Goal: Task Accomplishment & Management: Use online tool/utility

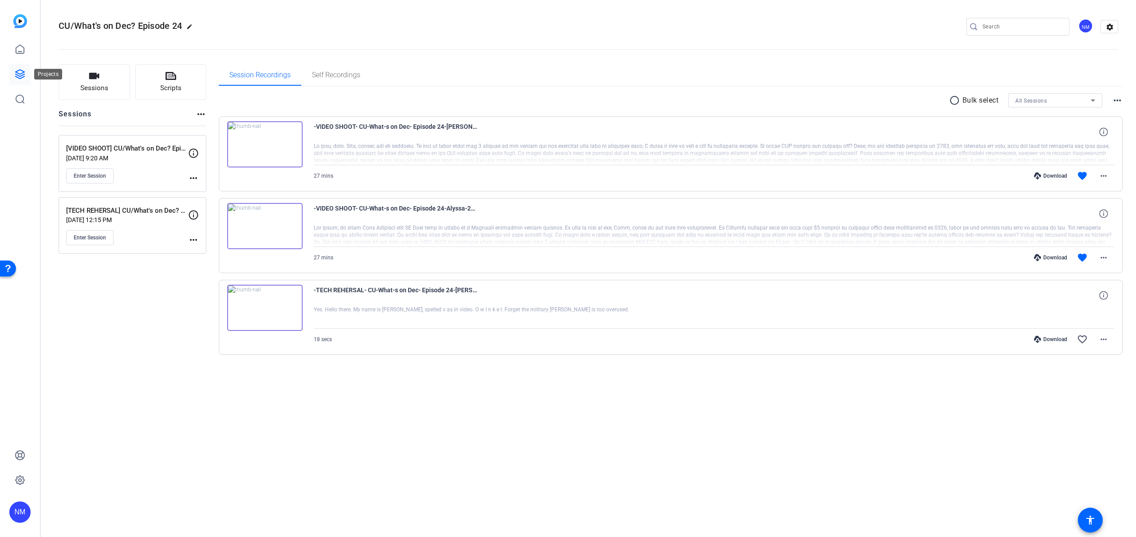
click at [15, 73] on icon at bounding box center [20, 74] width 11 height 11
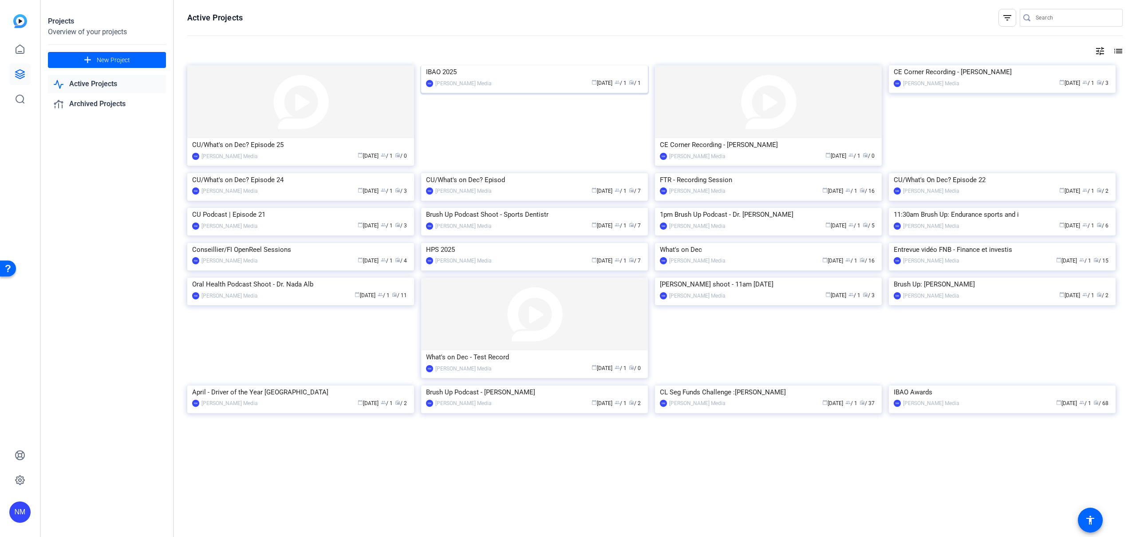
click at [530, 65] on img at bounding box center [534, 65] width 227 height 0
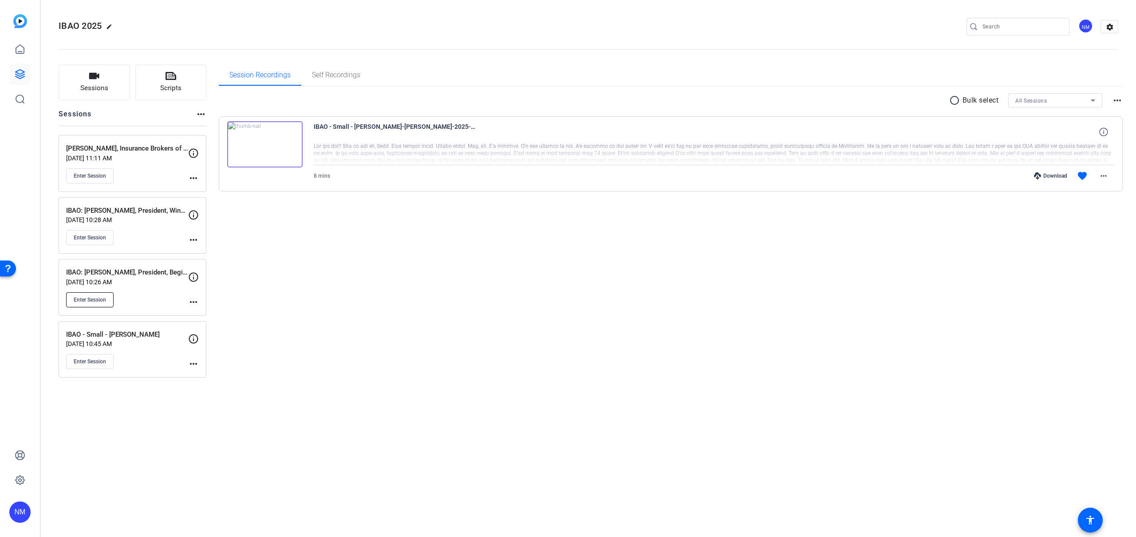
click at [87, 301] on span "Enter Session" at bounding box center [90, 299] width 32 height 7
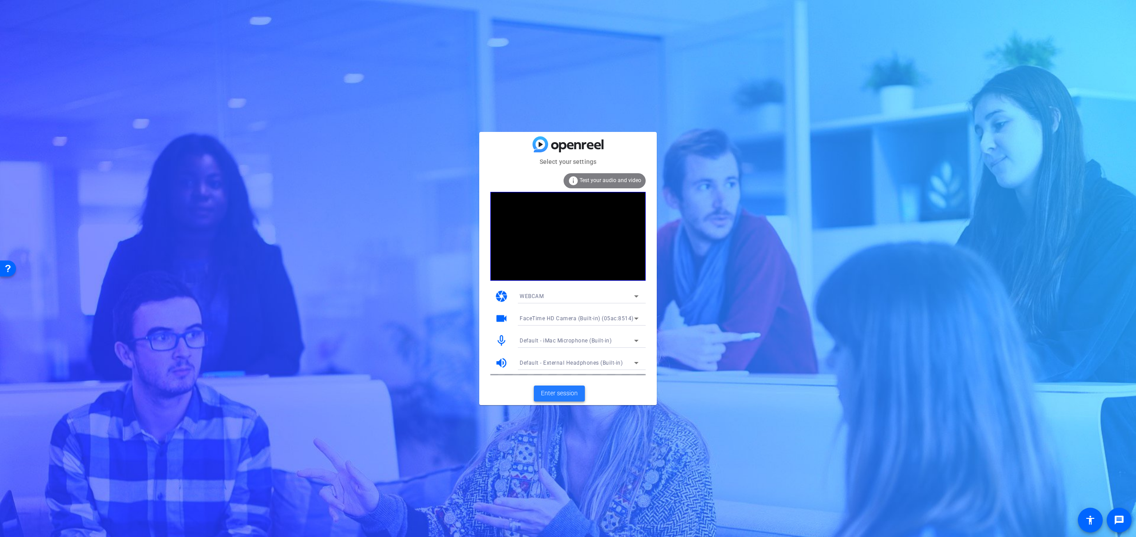
click at [566, 396] on span "Enter session" at bounding box center [559, 392] width 37 height 9
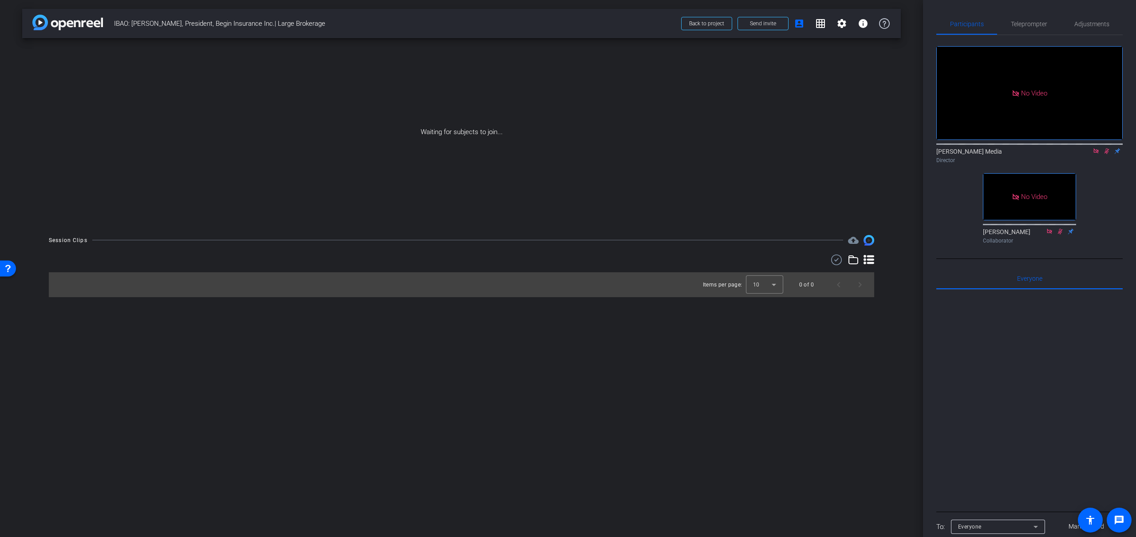
click at [1106, 154] on icon at bounding box center [1107, 151] width 7 height 6
drag, startPoint x: 205, startPoint y: 23, endPoint x: 261, endPoint y: 24, distance: 56.8
click at [261, 24] on span "IBAO: [PERSON_NAME], President, Begin Insurance Inc.| Large Brokerage" at bounding box center [395, 24] width 562 height 18
click at [272, 24] on span "IBAO: [PERSON_NAME], President, Begin Insurance Inc.| Large Brokerage" at bounding box center [395, 24] width 562 height 18
drag, startPoint x: 262, startPoint y: 24, endPoint x: 205, endPoint y: 22, distance: 57.8
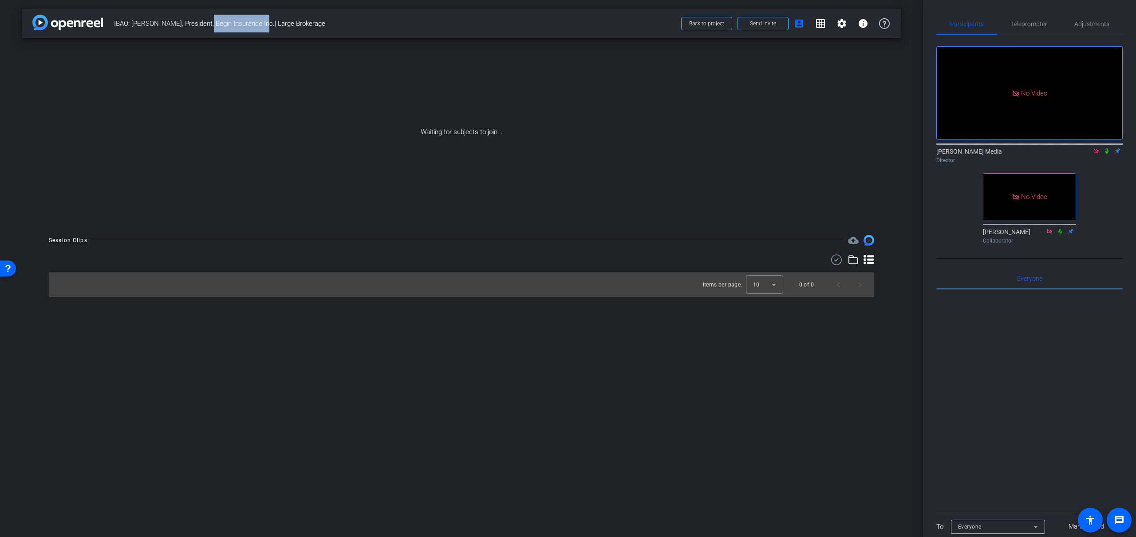
click at [205, 22] on span "IBAO: [PERSON_NAME], President, Begin Insurance Inc.| Large Brokerage" at bounding box center [395, 24] width 562 height 18
click at [235, 51] on div "Waiting for subjects to join..." at bounding box center [461, 132] width 879 height 188
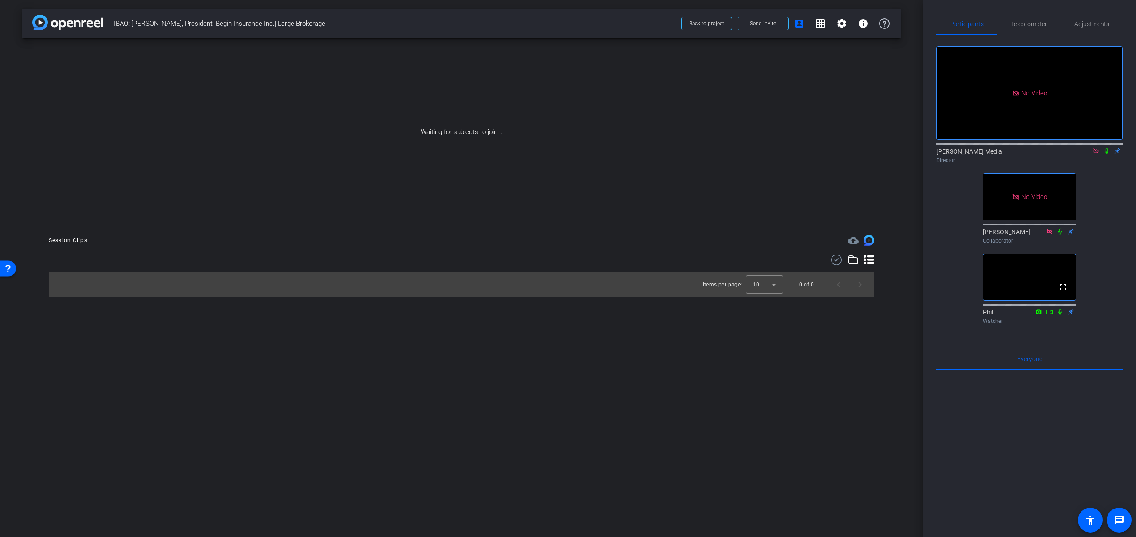
click at [1098, 153] on icon at bounding box center [1096, 150] width 5 height 5
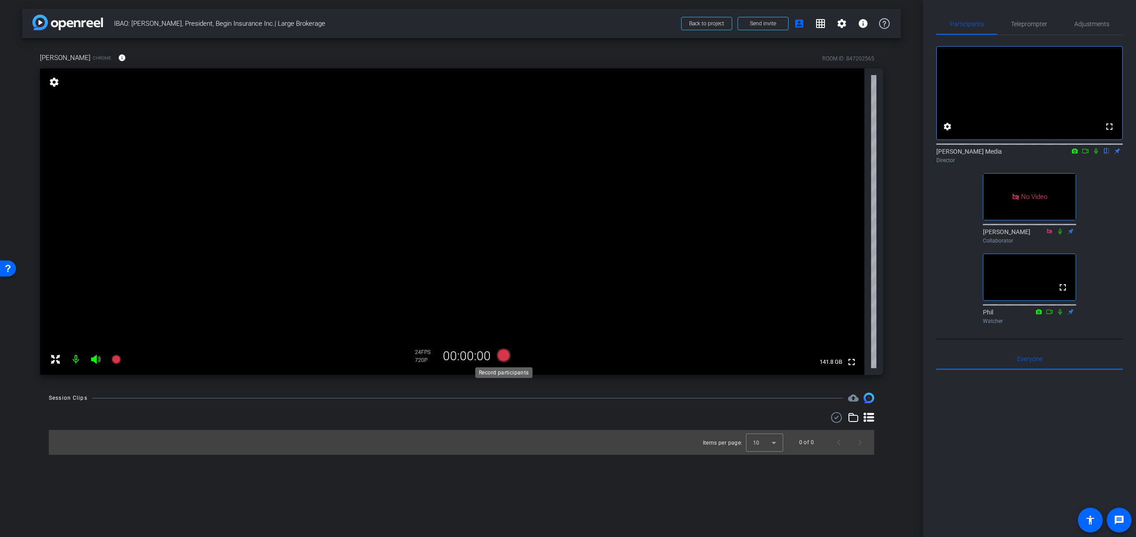
click at [504, 357] on icon at bounding box center [503, 354] width 13 height 13
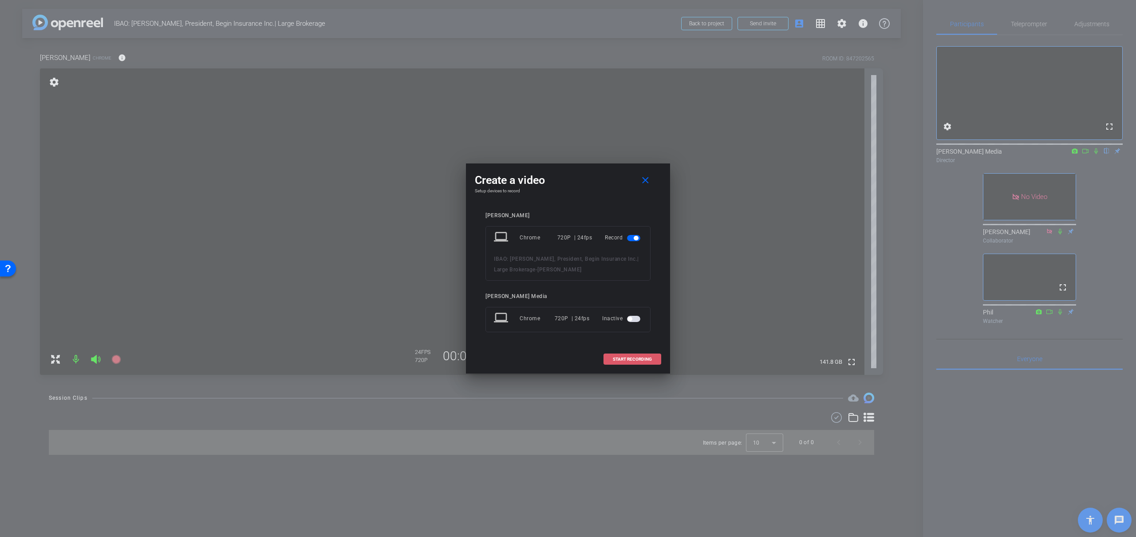
click at [636, 359] on span "START RECORDING" at bounding box center [632, 359] width 39 height 4
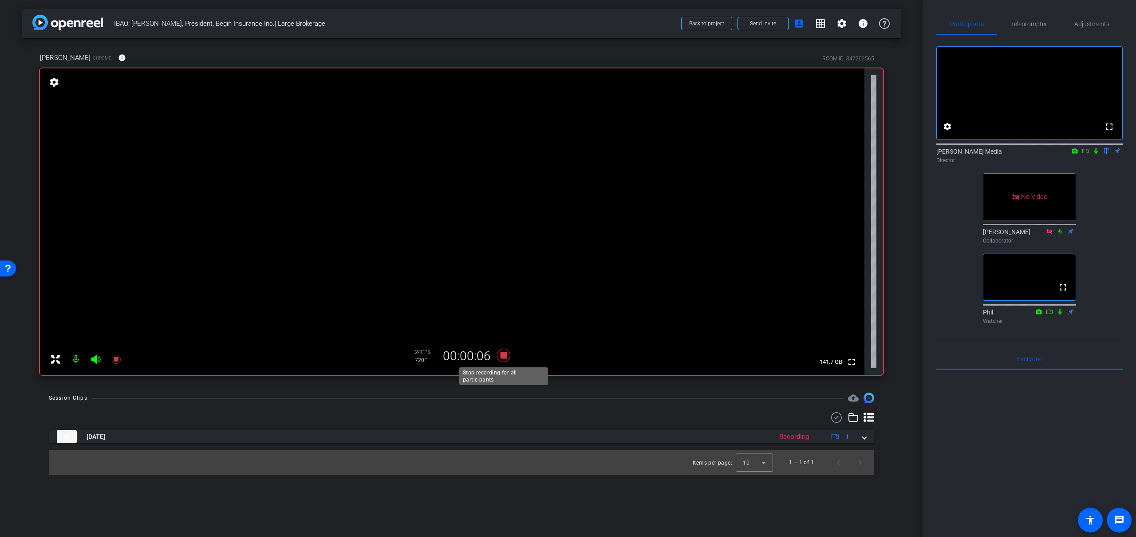
click at [505, 354] on icon at bounding box center [503, 354] width 13 height 13
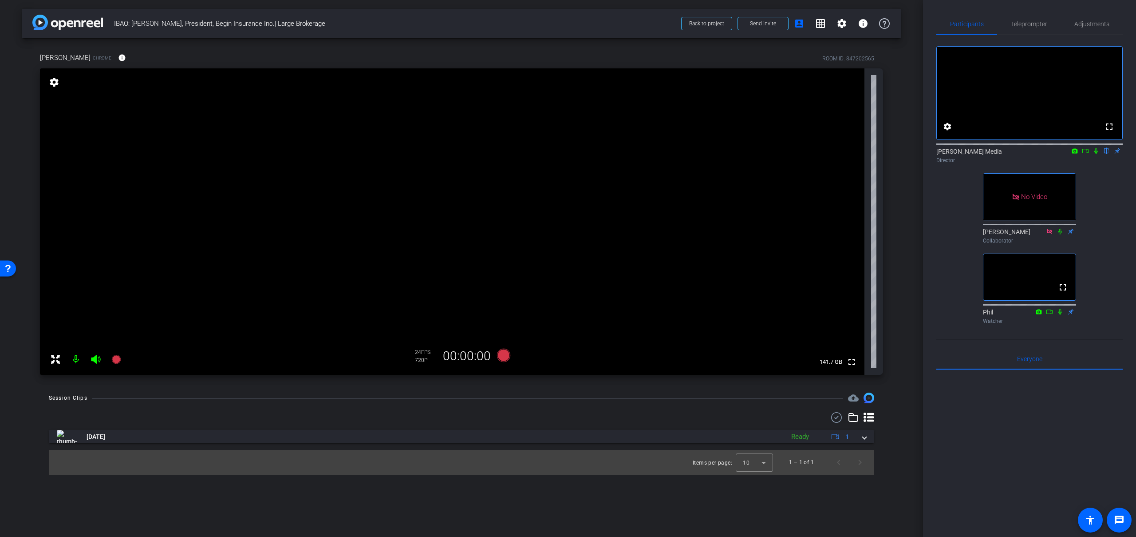
click at [1087, 154] on icon at bounding box center [1085, 151] width 7 height 6
click at [503, 357] on icon at bounding box center [503, 354] width 13 height 13
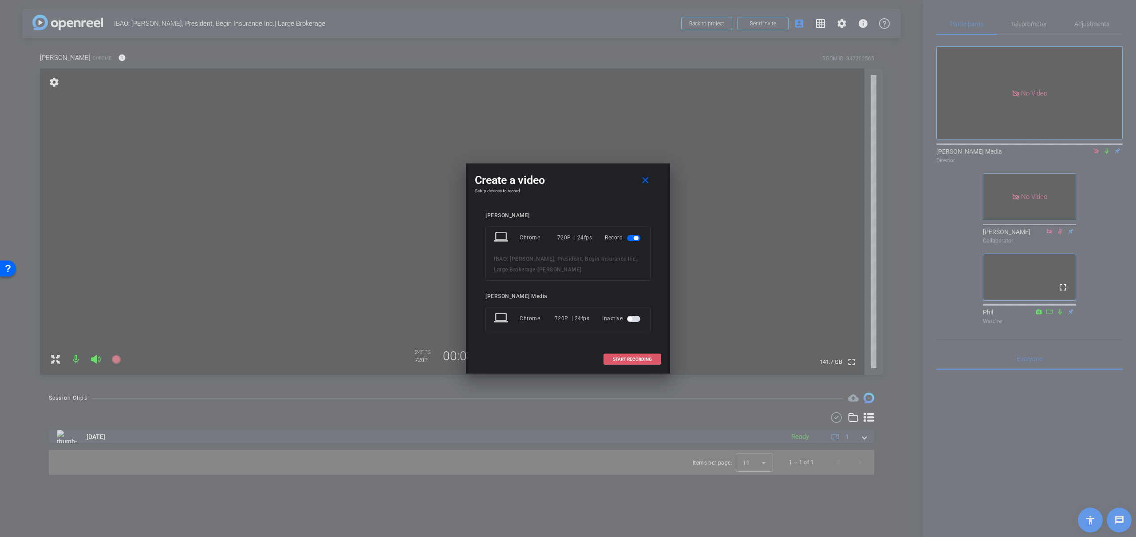
click at [640, 358] on span "START RECORDING" at bounding box center [632, 359] width 39 height 4
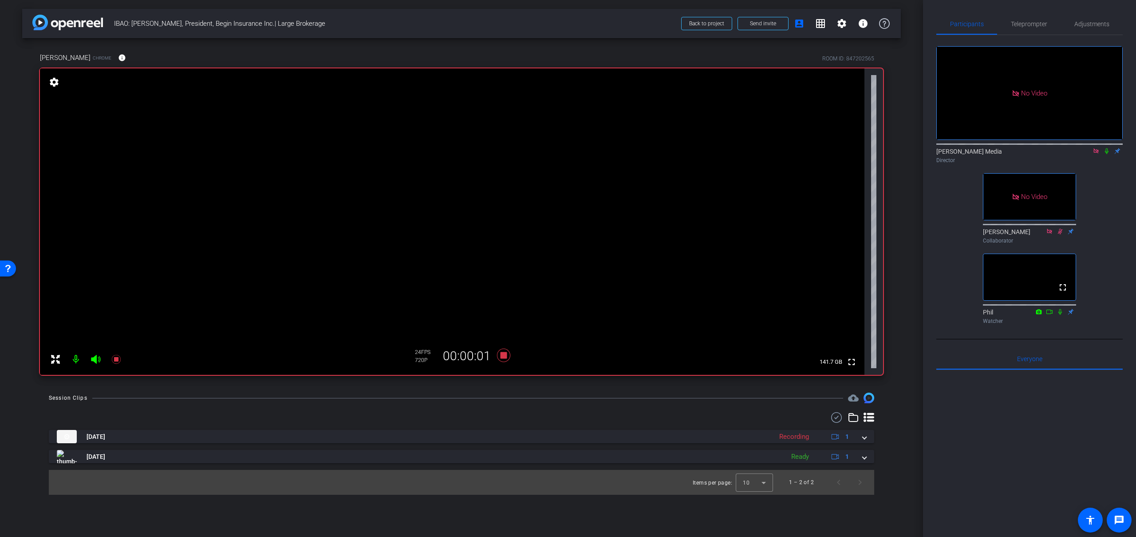
click at [1107, 154] on icon at bounding box center [1107, 151] width 7 height 6
click at [504, 354] on icon at bounding box center [503, 354] width 13 height 13
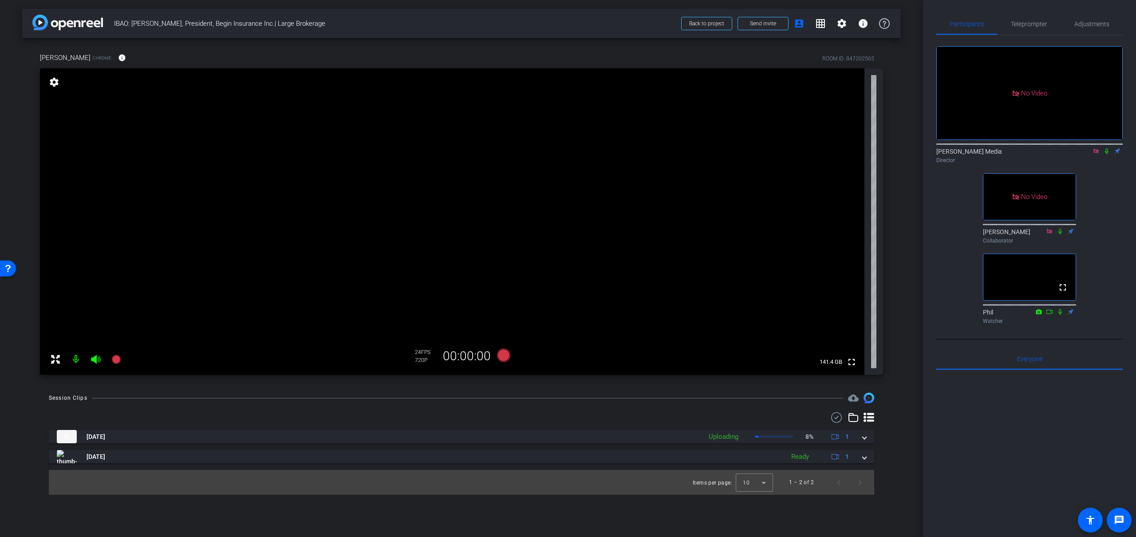
click at [1108, 154] on icon at bounding box center [1107, 151] width 7 height 6
click at [1107, 154] on icon at bounding box center [1107, 151] width 7 height 6
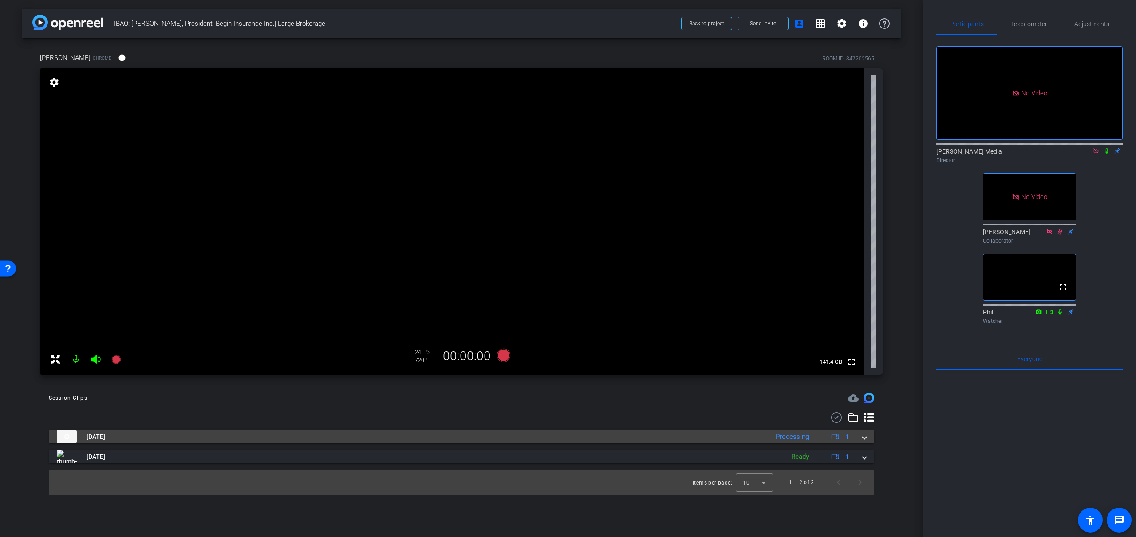
click at [865, 439] on span at bounding box center [865, 436] width 4 height 9
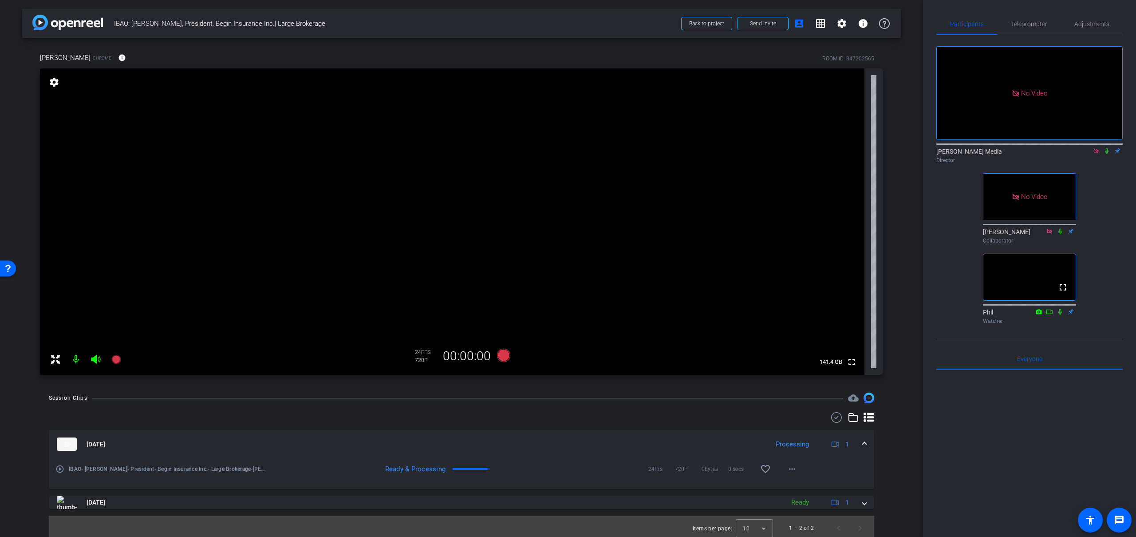
click at [1097, 153] on icon at bounding box center [1096, 150] width 5 height 5
